Goal: Task Accomplishment & Management: Use online tool/utility

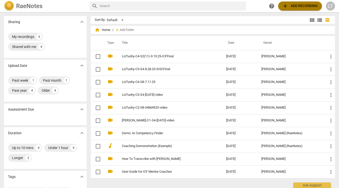
click at [294, 5] on span "add Add recording" at bounding box center [300, 6] width 36 height 6
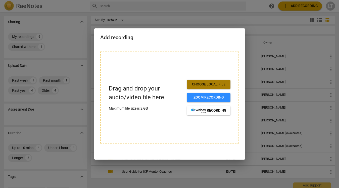
click at [215, 84] on span "Choose local file" at bounding box center [208, 84] width 35 height 5
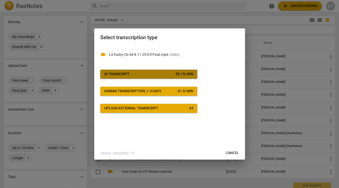
click at [161, 73] on span "AI Transcript $ 0.15 / min" at bounding box center [148, 74] width 89 height 5
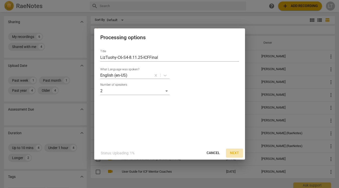
click at [233, 153] on span "Next" at bounding box center [234, 153] width 9 height 5
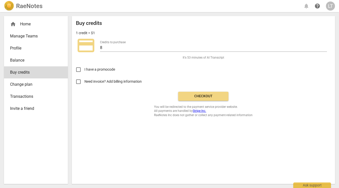
click at [196, 95] on span "Checkout" at bounding box center [203, 96] width 42 height 5
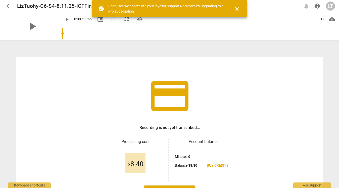
click at [239, 6] on span "close" at bounding box center [237, 9] width 6 height 6
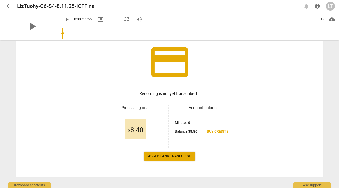
scroll to position [35, 0]
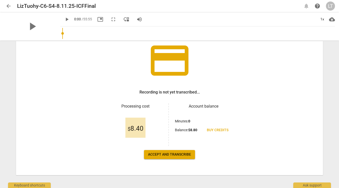
click at [172, 153] on span "Accept and transcribe" at bounding box center [169, 154] width 43 height 5
